Goal: Information Seeking & Learning: Learn about a topic

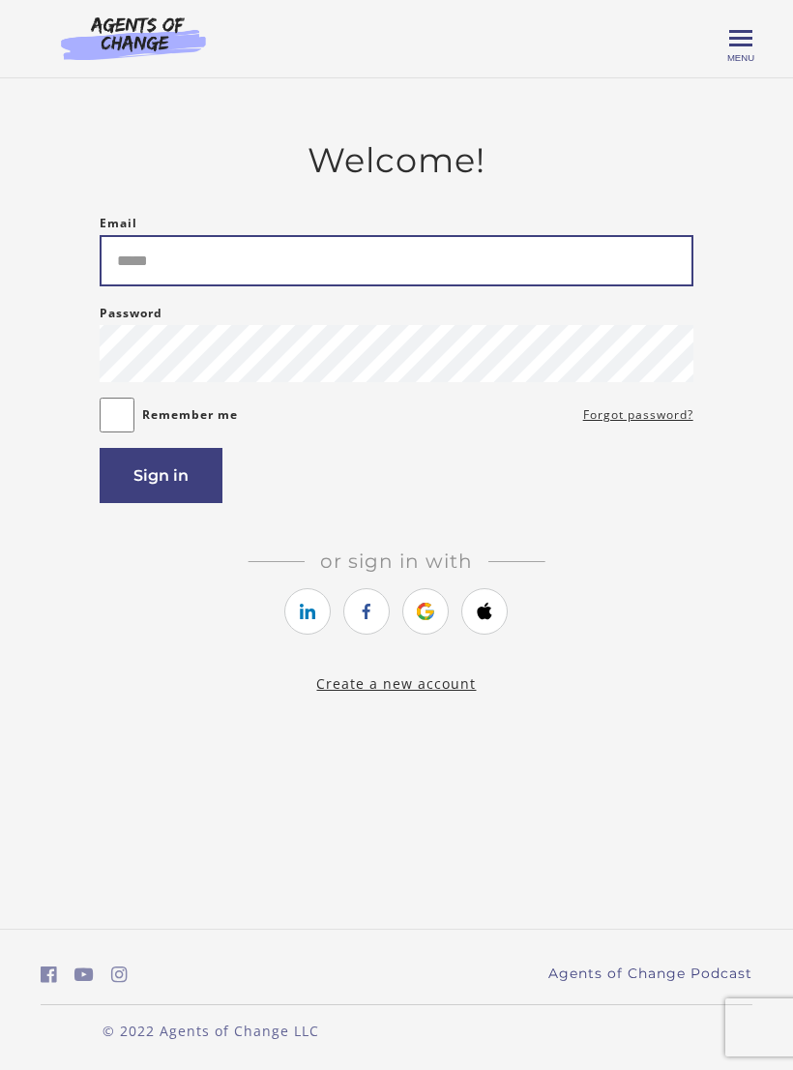
type input "**********"
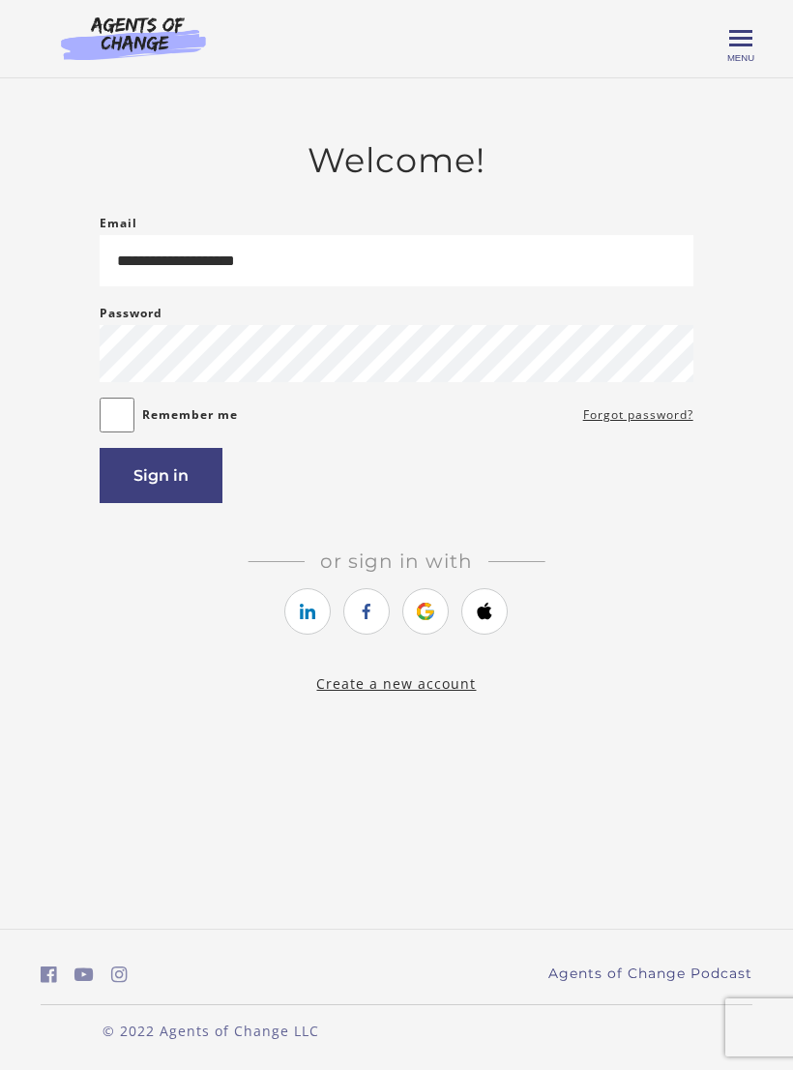
click at [136, 477] on button "Sign in" at bounding box center [161, 475] width 123 height 55
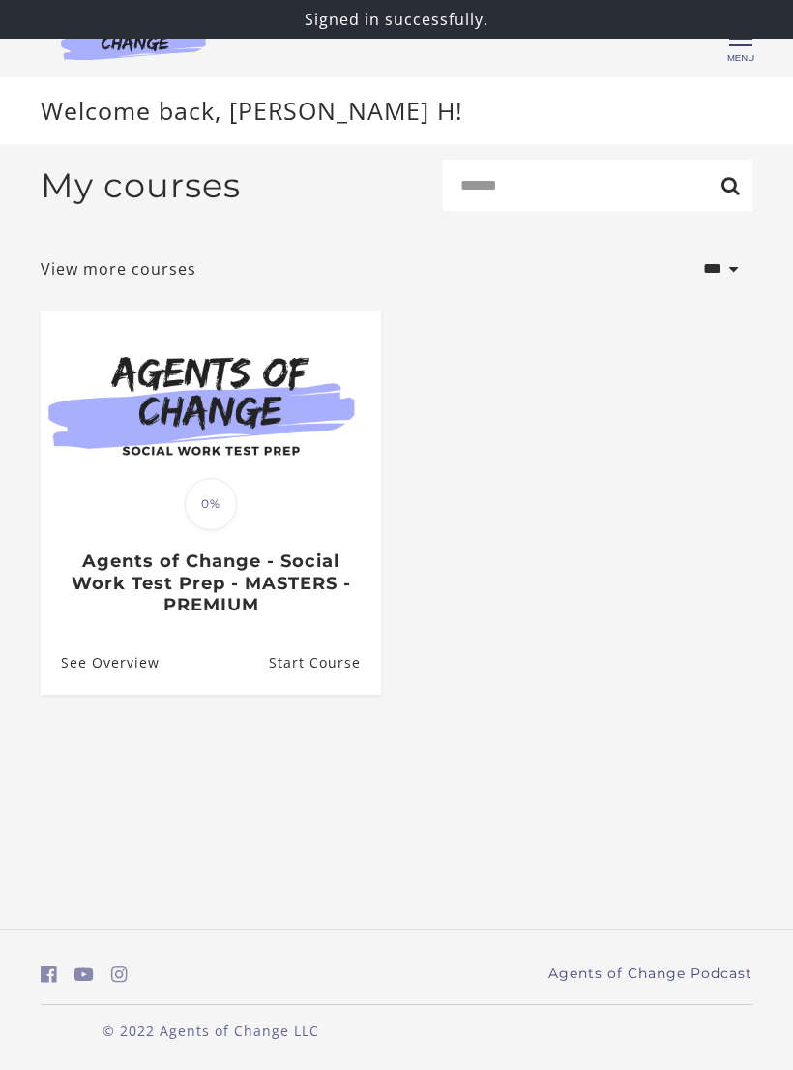
click at [301, 669] on link "Start Course" at bounding box center [325, 663] width 112 height 63
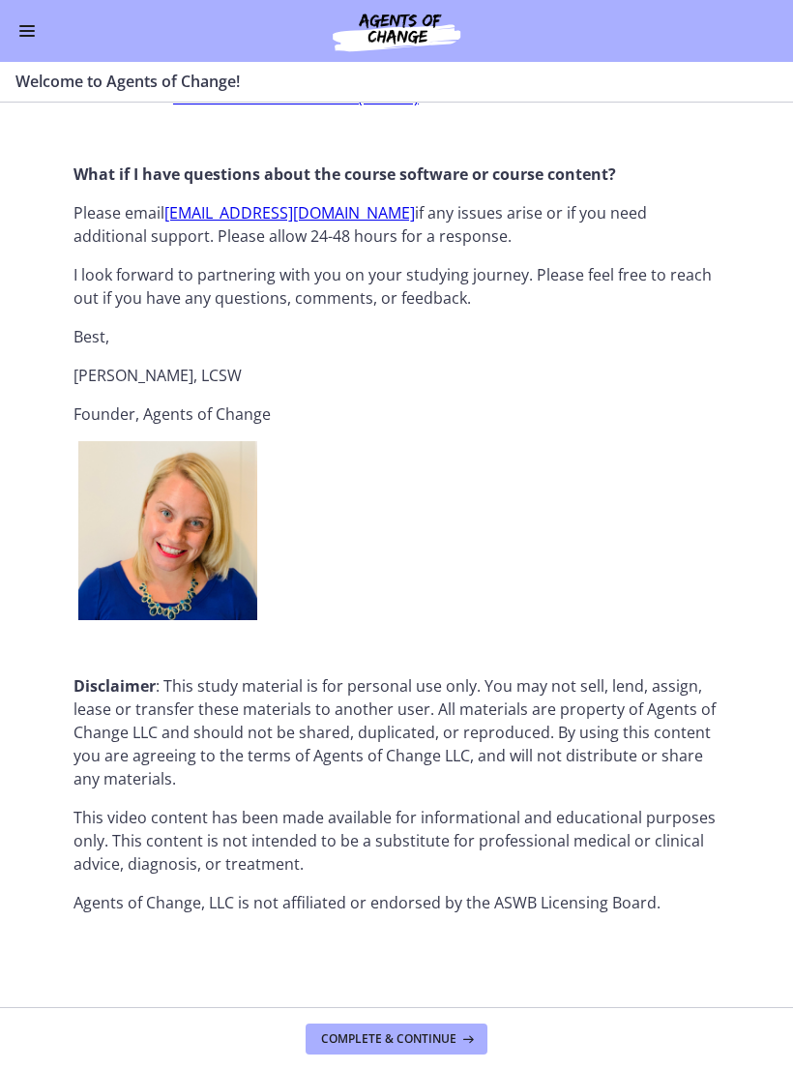
scroll to position [2126, 0]
click at [438, 1036] on span "Complete & continue" at bounding box center [388, 1038] width 135 height 15
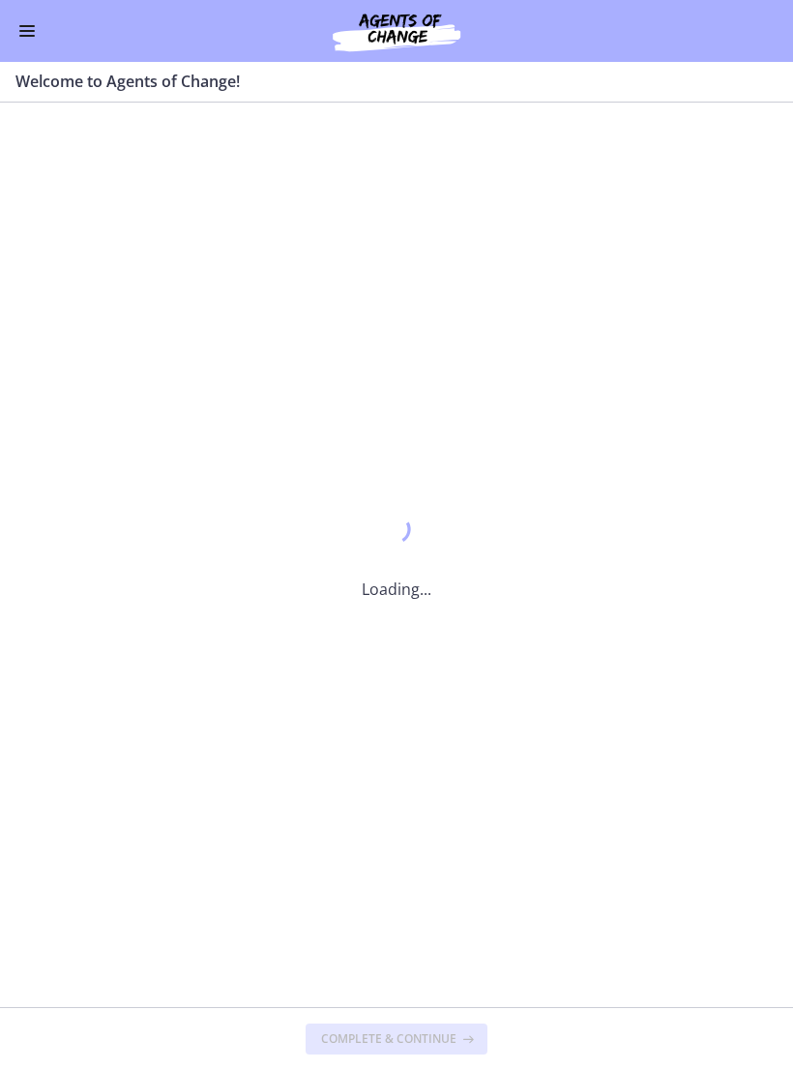
scroll to position [0, 0]
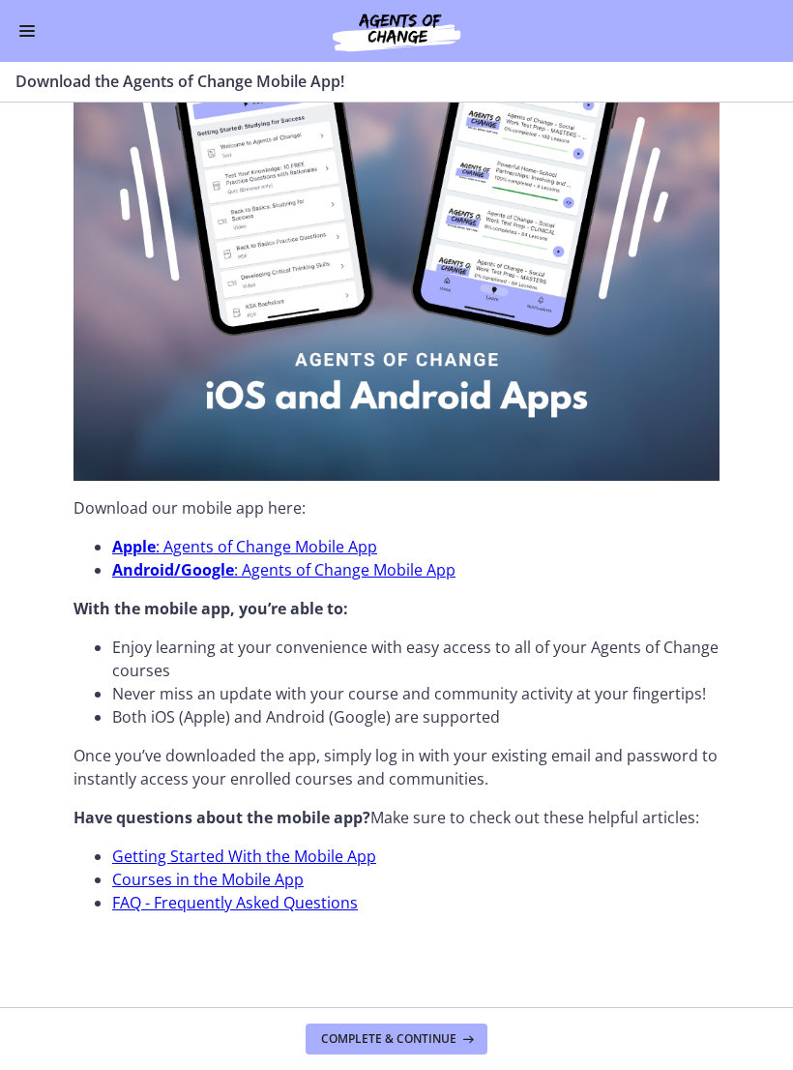
scroll to position [279, 0]
click at [286, 560] on link "Android/Google : Agents of Change Mobile App" at bounding box center [283, 569] width 343 height 21
click at [297, 546] on link "Apple : Agents of Change Mobile App" at bounding box center [244, 546] width 265 height 21
